Goal: Task Accomplishment & Management: Complete application form

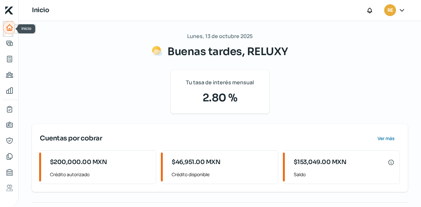
click at [6, 27] on icon "Inicio" at bounding box center [10, 28] width 8 height 8
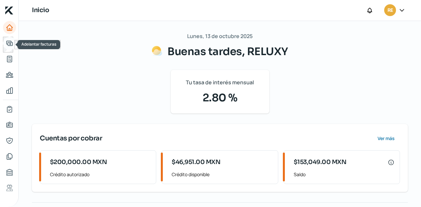
click at [9, 45] on icon "Adelantar facturas" at bounding box center [10, 43] width 8 height 8
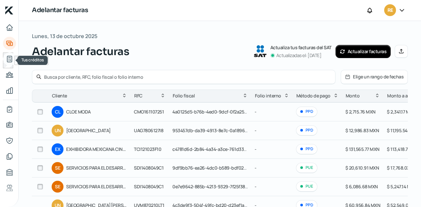
click at [10, 58] on icon "Tus créditos" at bounding box center [10, 59] width 8 height 8
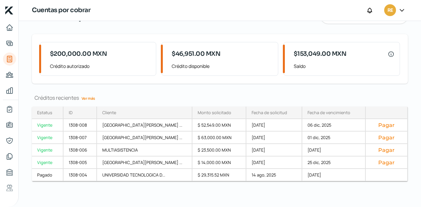
scroll to position [36, 0]
click at [7, 37] on link "Adelantar facturas" at bounding box center [9, 43] width 13 height 13
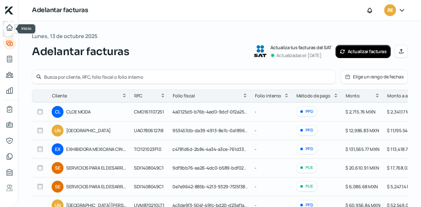
click at [13, 30] on link "Inicio" at bounding box center [9, 27] width 13 height 13
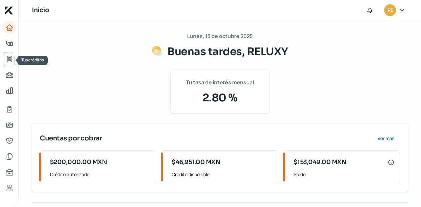
click at [14, 59] on link "Tus créditos" at bounding box center [9, 59] width 13 height 13
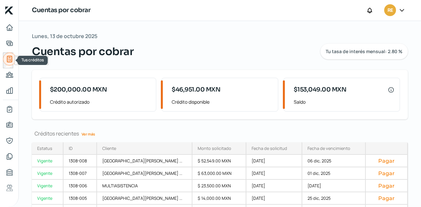
click at [6, 60] on icon "Tus créditos" at bounding box center [10, 59] width 8 height 8
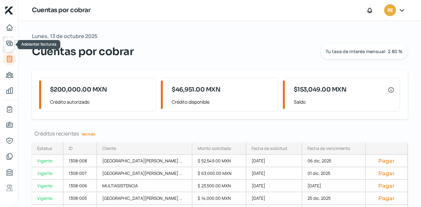
click at [7, 42] on icon "Adelantar facturas" at bounding box center [10, 43] width 6 height 5
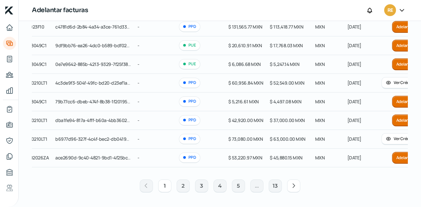
scroll to position [0, 129]
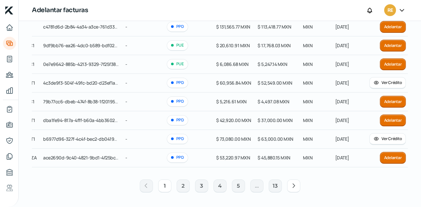
click at [397, 117] on button "Adelantar" at bounding box center [393, 121] width 26 height 12
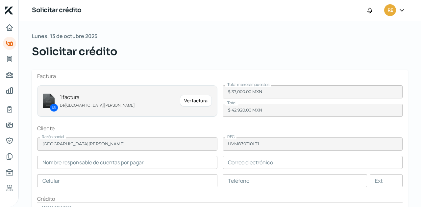
type input "[PERSON_NAME]"
type input "[PERSON_NAME][EMAIL_ADDRESS][PERSON_NAME][DOMAIN_NAME]"
type input "33 - 1975 - 9619"
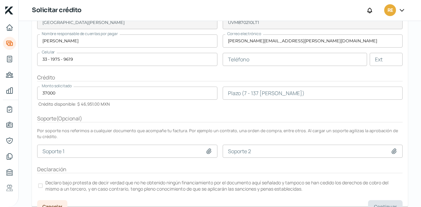
scroll to position [130, 0]
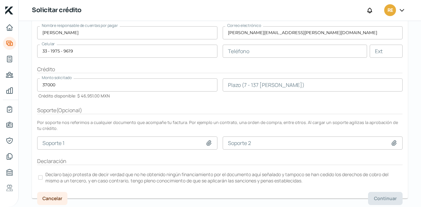
click at [39, 179] on div at bounding box center [40, 178] width 5 height 5
click at [237, 88] on input "number" at bounding box center [313, 85] width 180 height 13
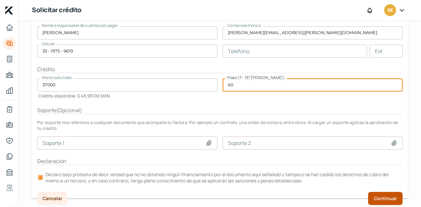
type input "60"
click at [383, 197] on span "Continuar" at bounding box center [385, 199] width 23 height 5
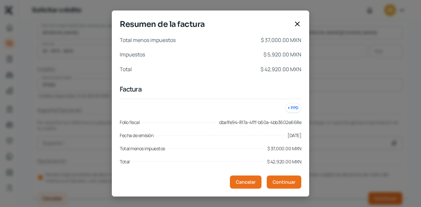
scroll to position [4, 0]
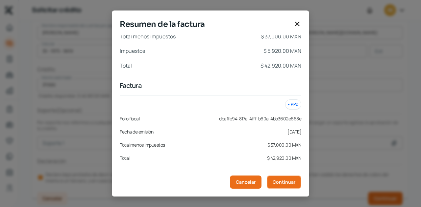
click at [283, 181] on span "Continuar" at bounding box center [284, 182] width 23 height 5
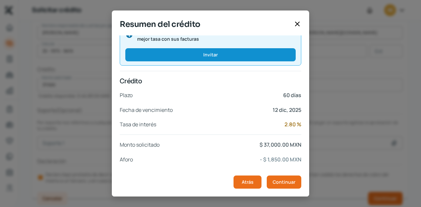
scroll to position [143, 0]
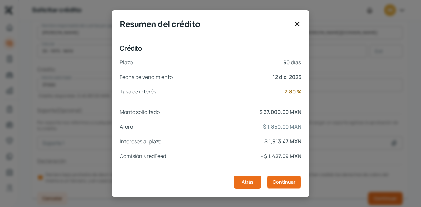
click at [277, 180] on span "Continuar" at bounding box center [284, 182] width 23 height 5
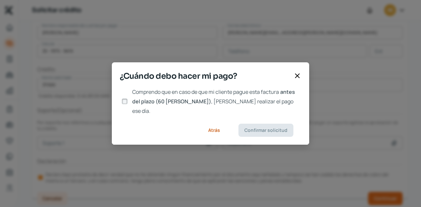
click at [127, 102] on input "Comprendo que en caso de que mi cliente pague esta factura antes del plazo (60 …" at bounding box center [125, 102] width 6 height 6
checkbox input "true"
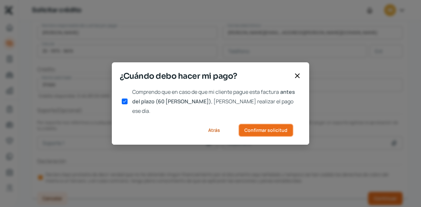
click at [250, 128] on span "Confirmar solicitud" at bounding box center [265, 130] width 43 height 5
